Goal: Use online tool/utility: Utilize a website feature to perform a specific function

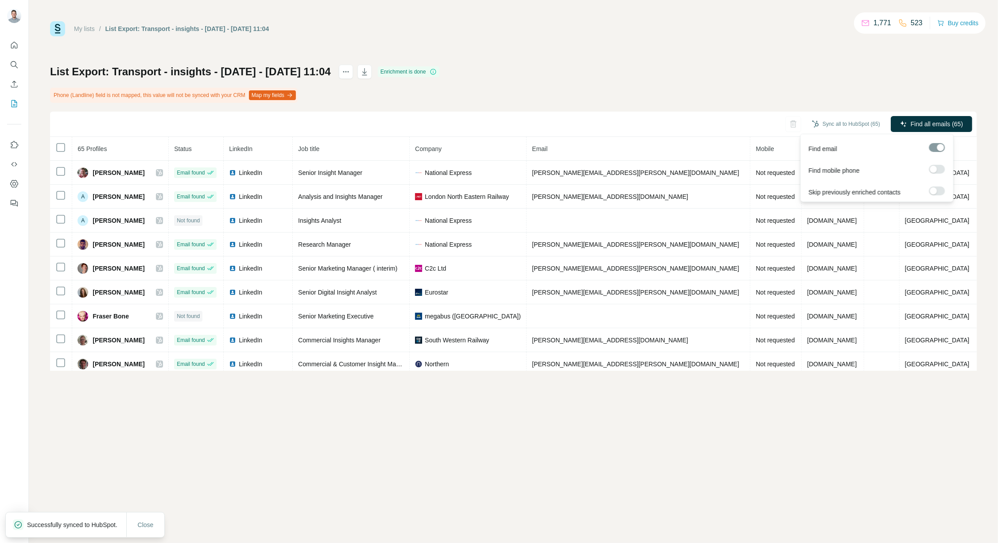
click at [936, 170] on div at bounding box center [933, 169] width 7 height 7
click at [941, 192] on label at bounding box center [938, 191] width 16 height 9
click at [927, 121] on span "Find all emails & mobiles (65)" at bounding box center [922, 124] width 82 height 9
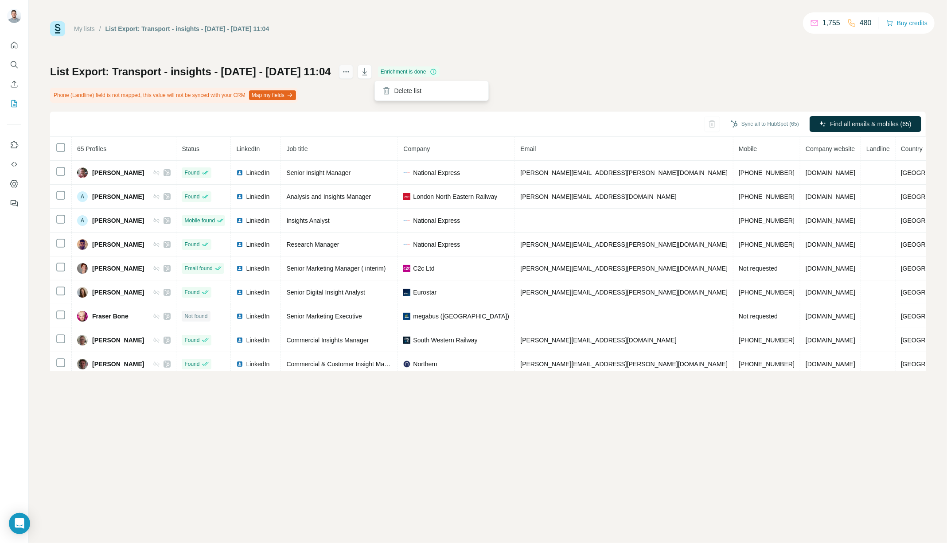
click at [350, 74] on icon "actions" at bounding box center [346, 71] width 9 height 9
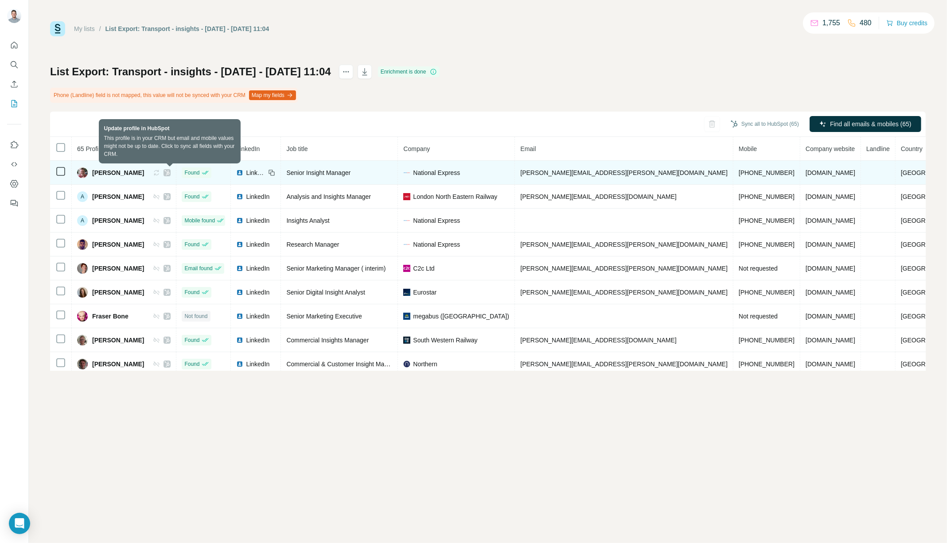
click at [160, 175] on icon at bounding box center [156, 172] width 7 height 7
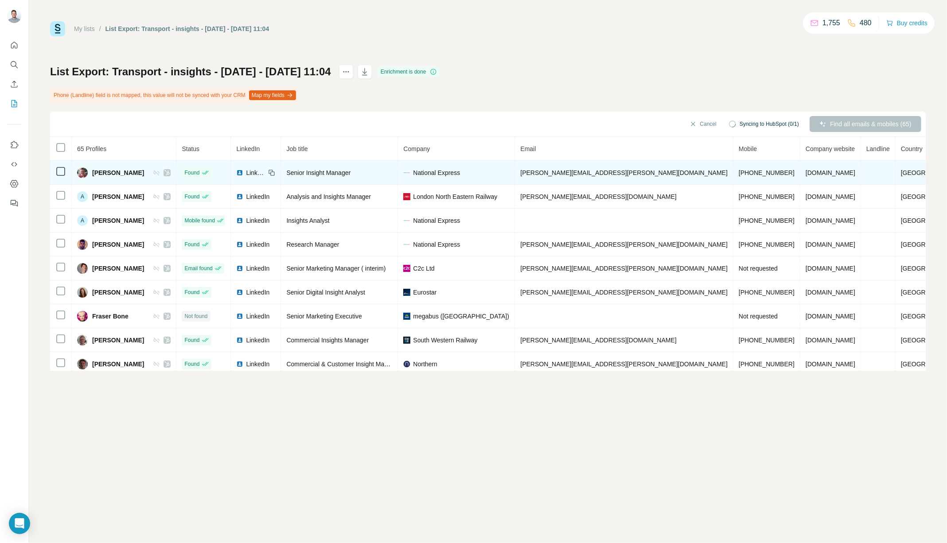
click at [170, 175] on icon at bounding box center [166, 172] width 5 height 7
